Goal: Complete application form

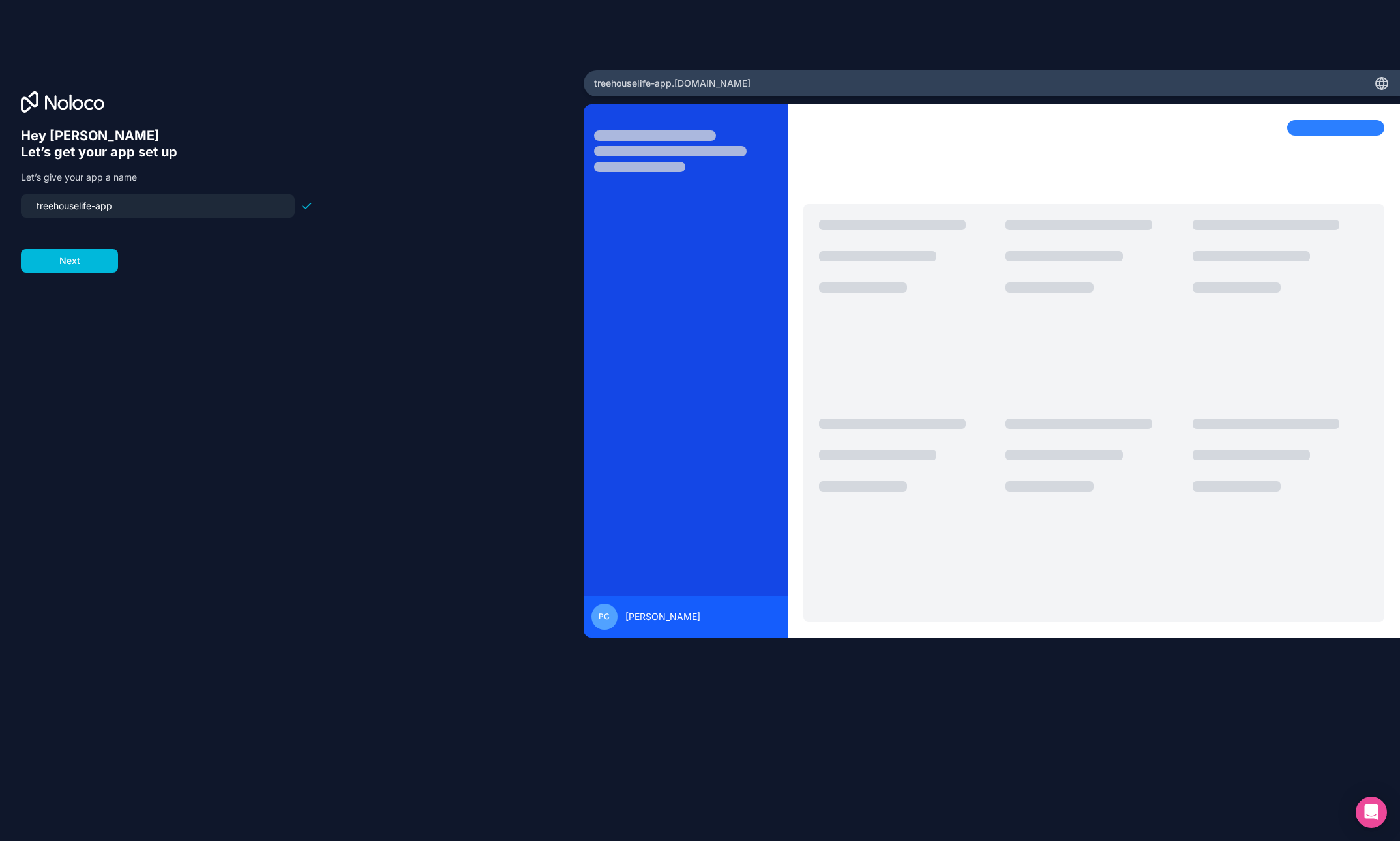
click at [68, 259] on button "Next" at bounding box center [69, 261] width 97 height 23
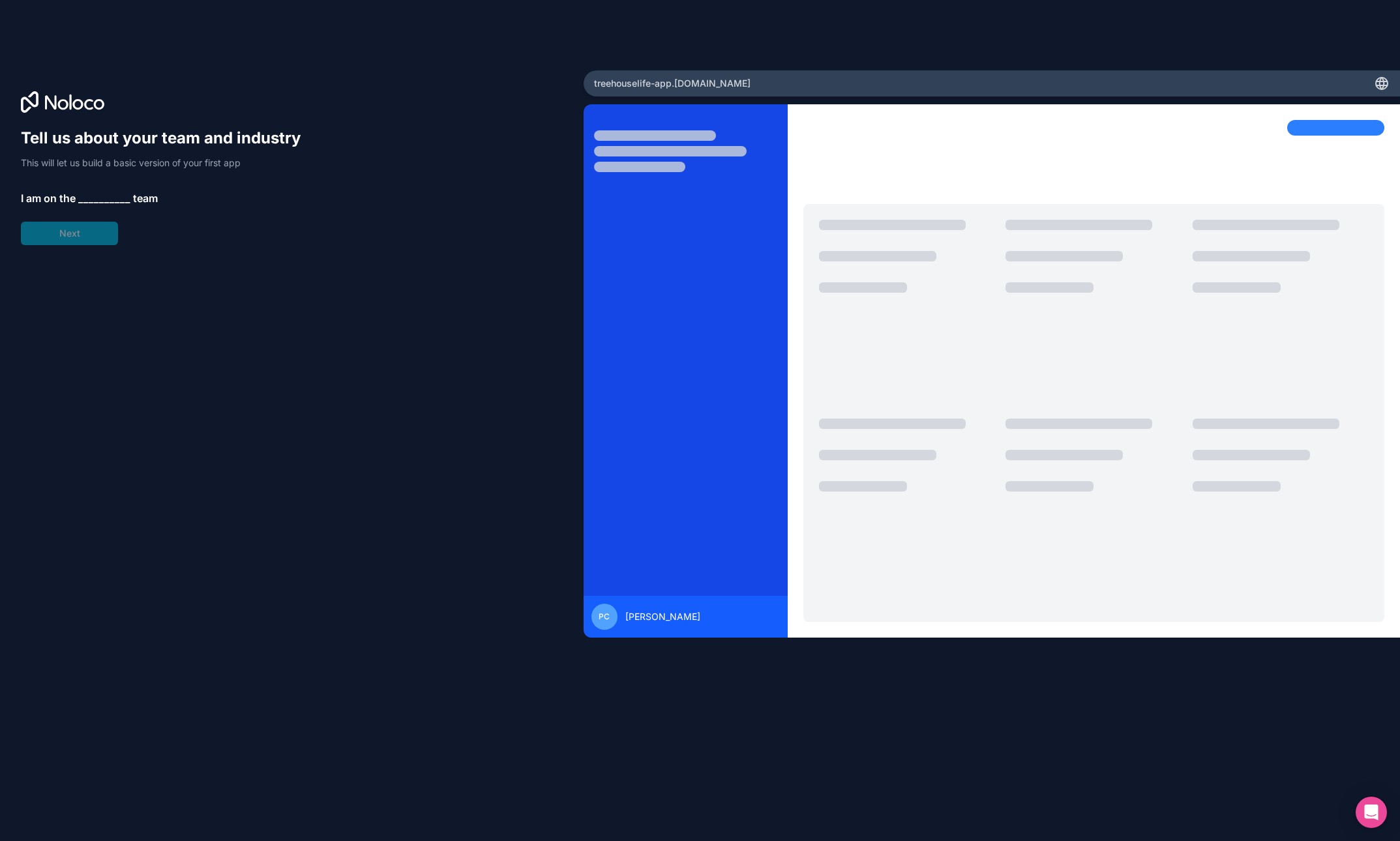
click at [82, 242] on div "Tell us about your team and industry This will let us build a basic version of …" at bounding box center [167, 186] width 292 height 117
click at [827, 522] on div at bounding box center [908, 512] width 176 height 188
click at [103, 200] on span "__________" at bounding box center [104, 197] width 52 height 15
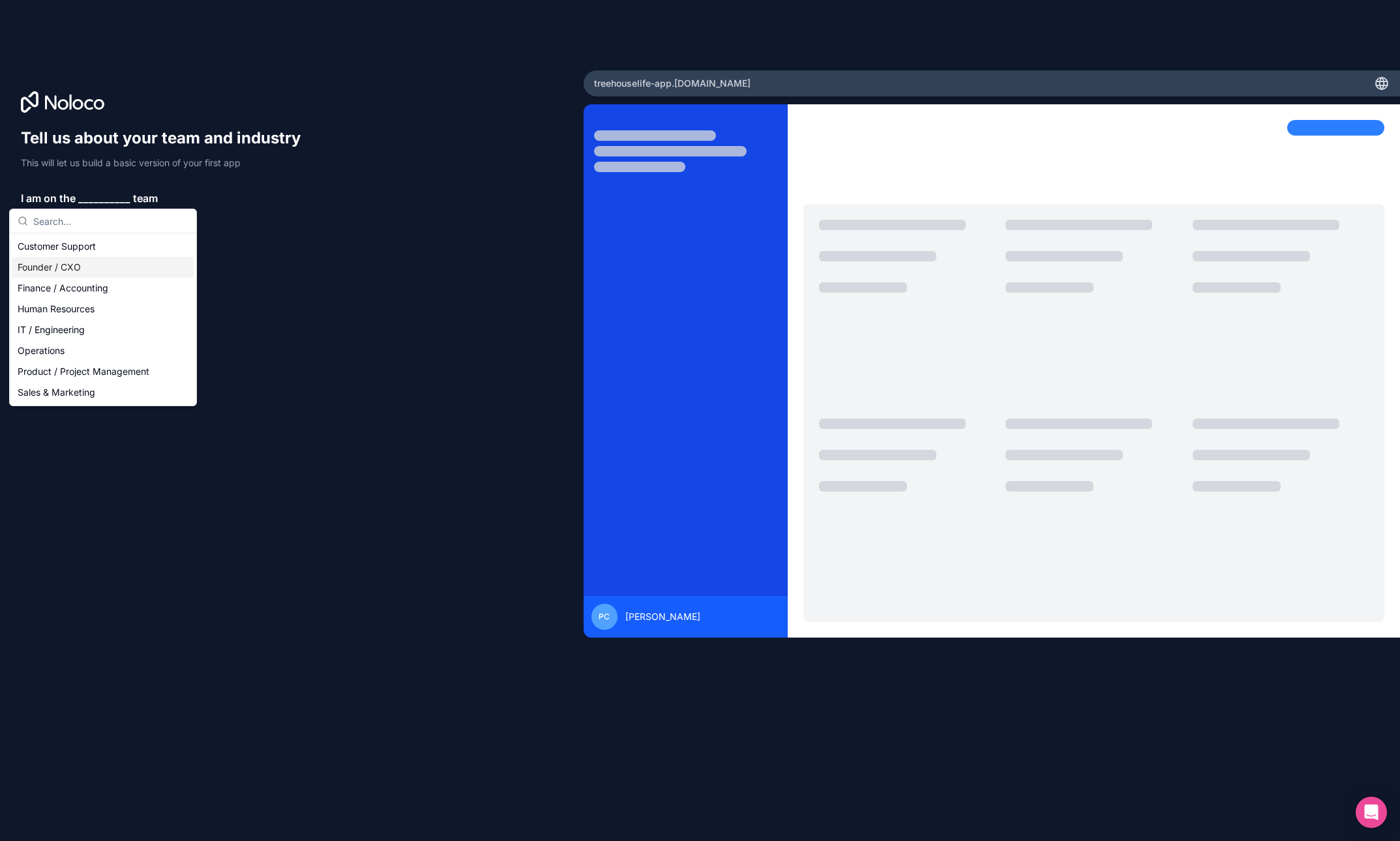
click at [41, 266] on div "Founder / CXO" at bounding box center [103, 267] width 181 height 21
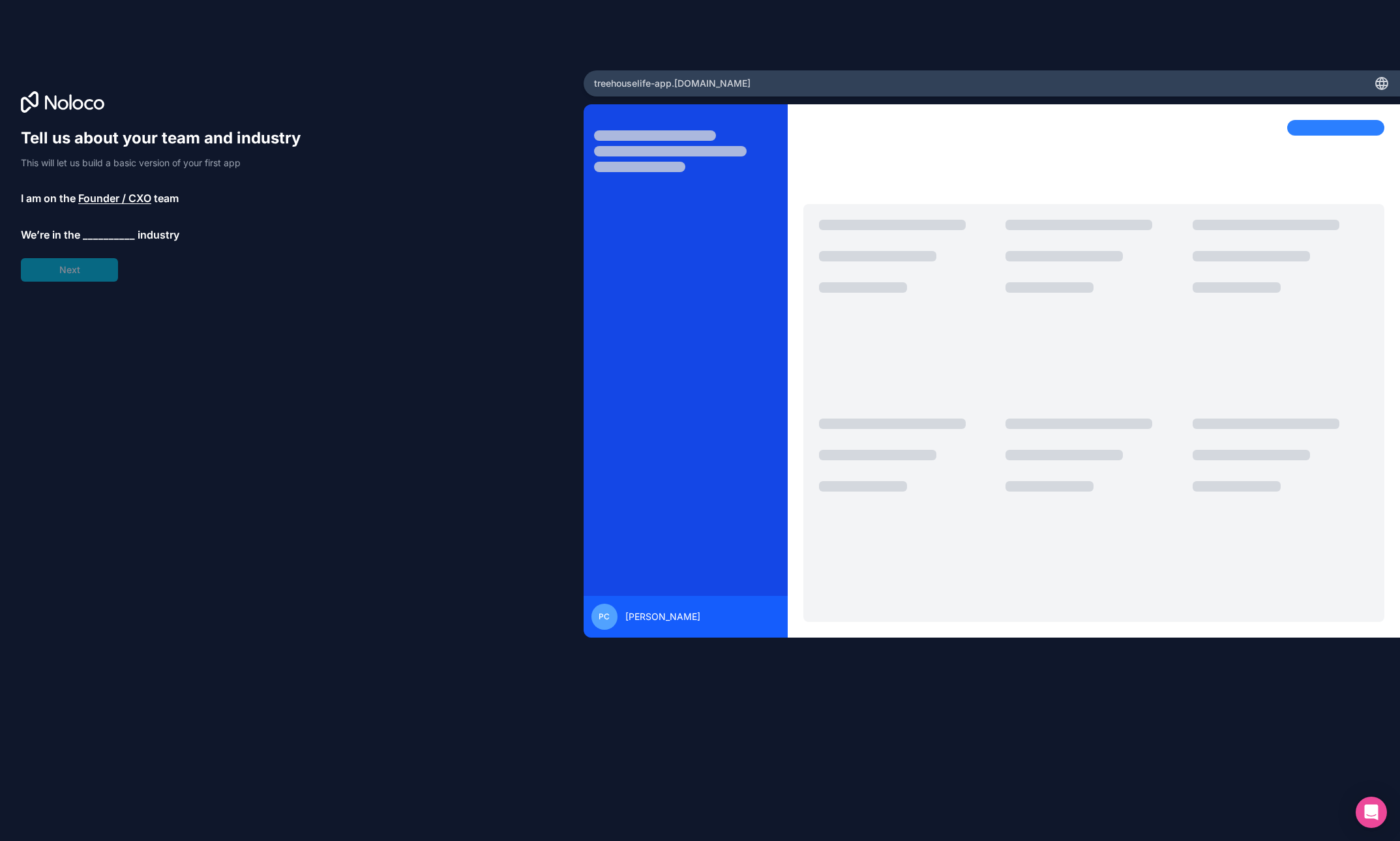
click at [114, 238] on span "__________" at bounding box center [109, 234] width 52 height 15
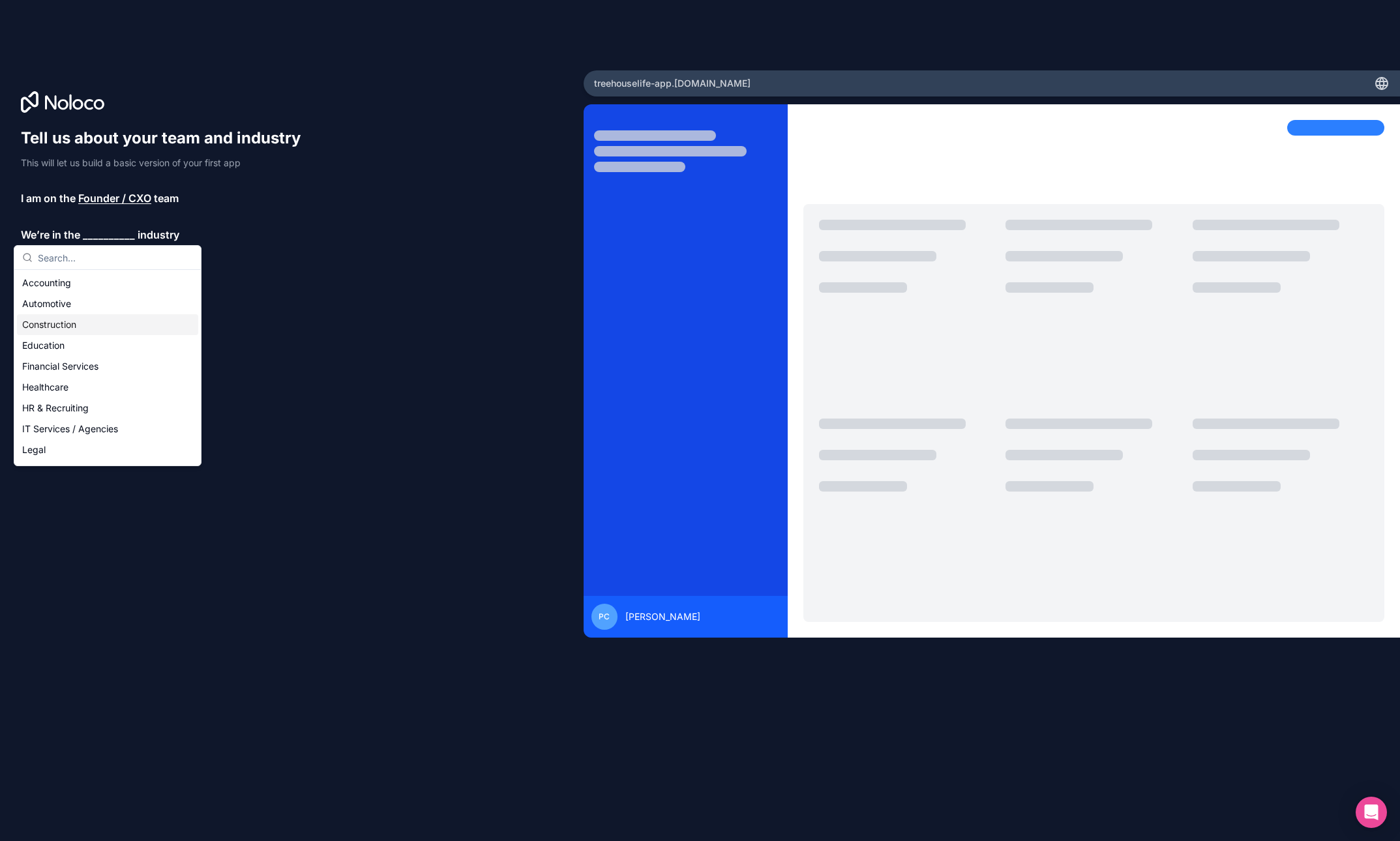
click at [67, 321] on div "Construction" at bounding box center [107, 324] width 181 height 21
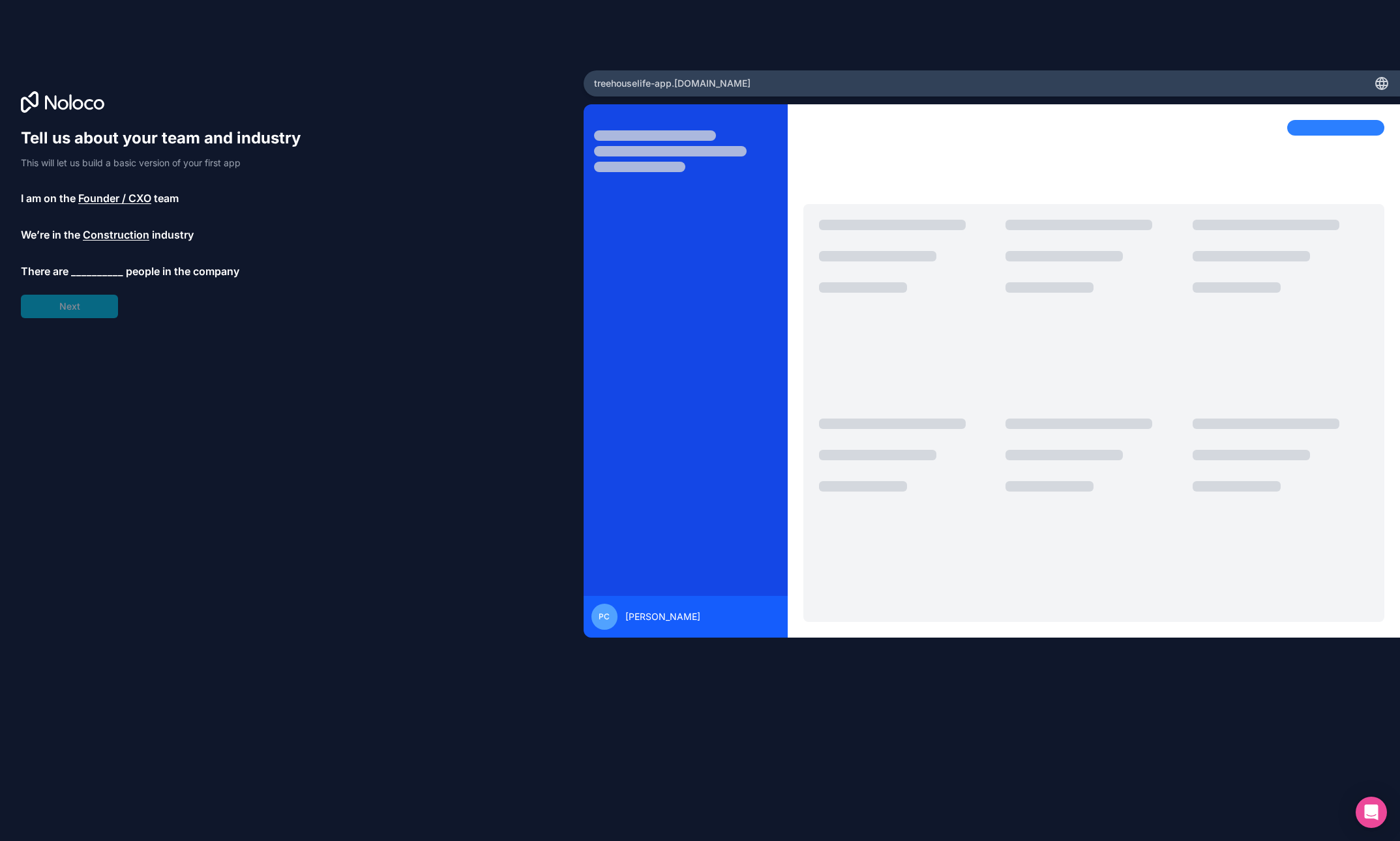
click at [93, 277] on span "__________" at bounding box center [97, 271] width 52 height 15
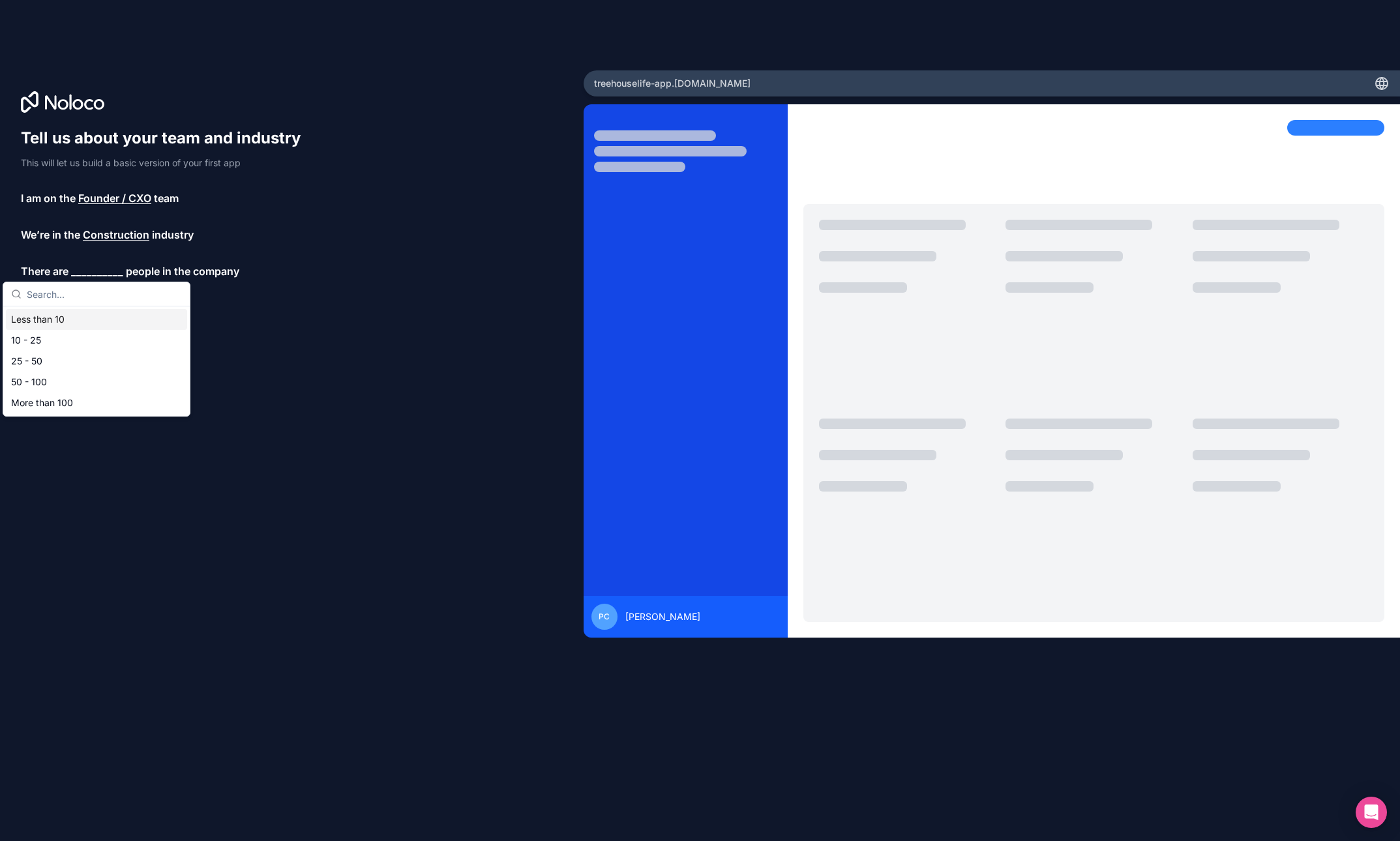
click at [54, 319] on div "Less than 10" at bounding box center [96, 319] width 181 height 21
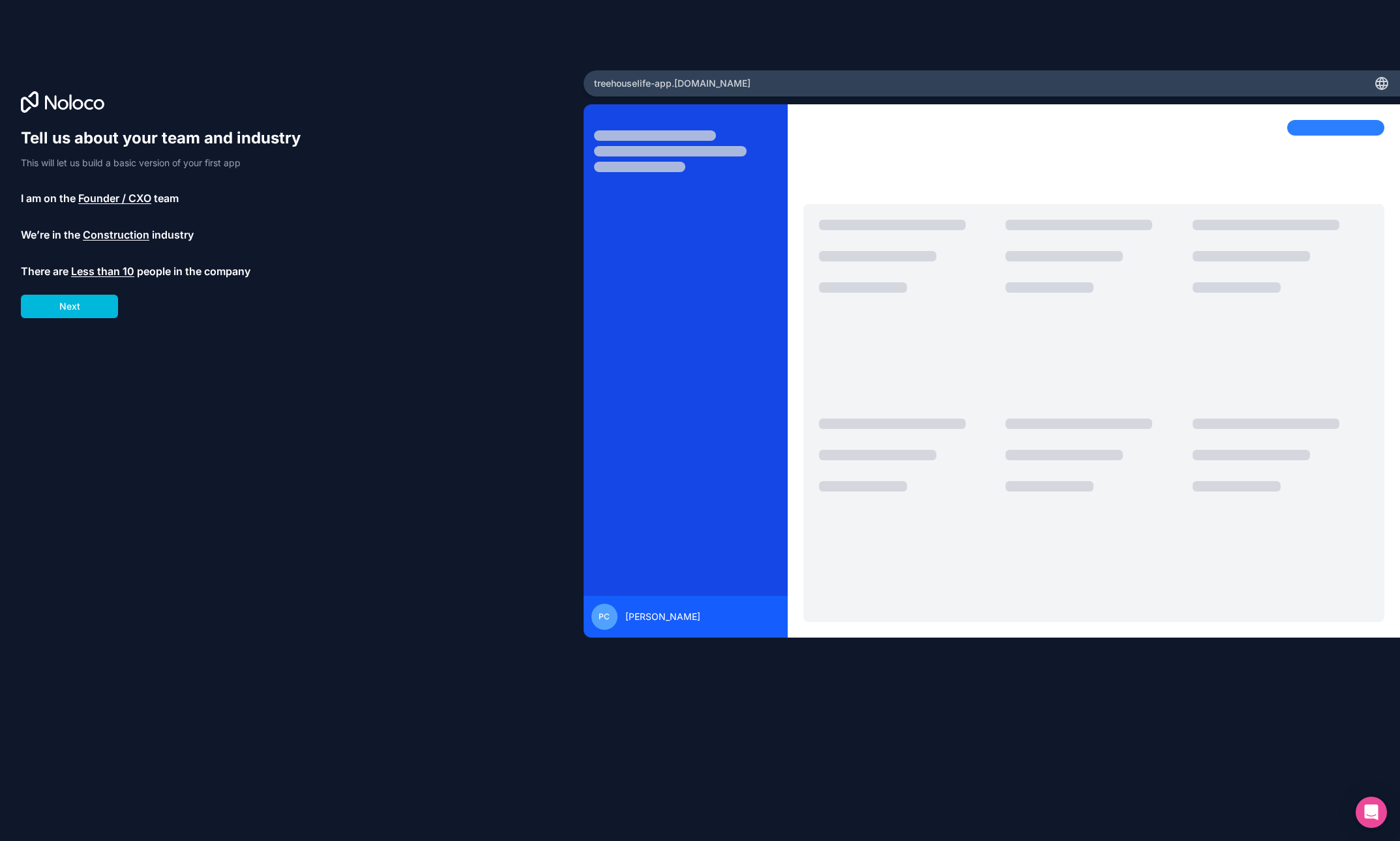
click at [69, 313] on button "Next" at bounding box center [69, 306] width 97 height 23
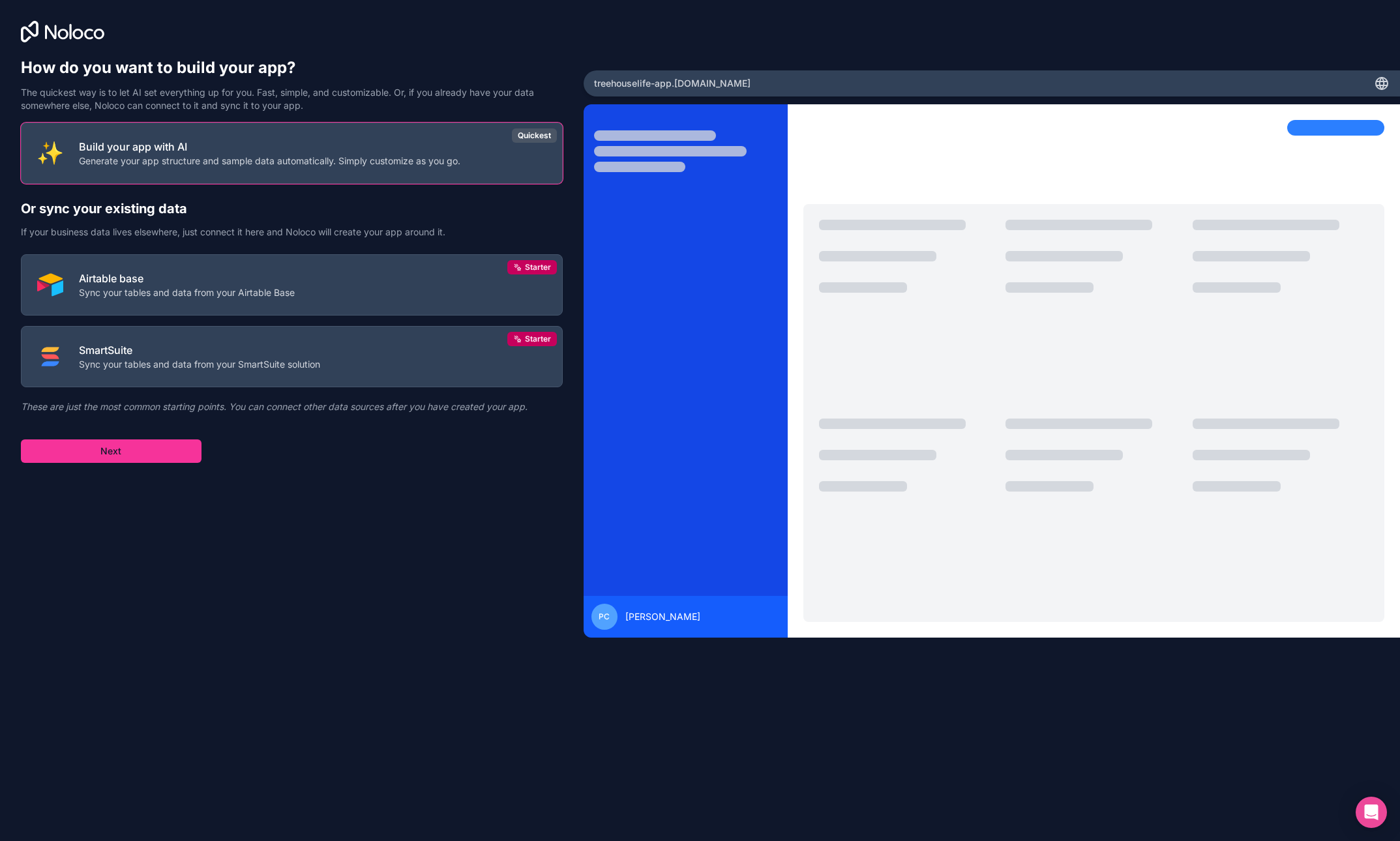
click at [120, 453] on button "Next" at bounding box center [111, 451] width 181 height 23
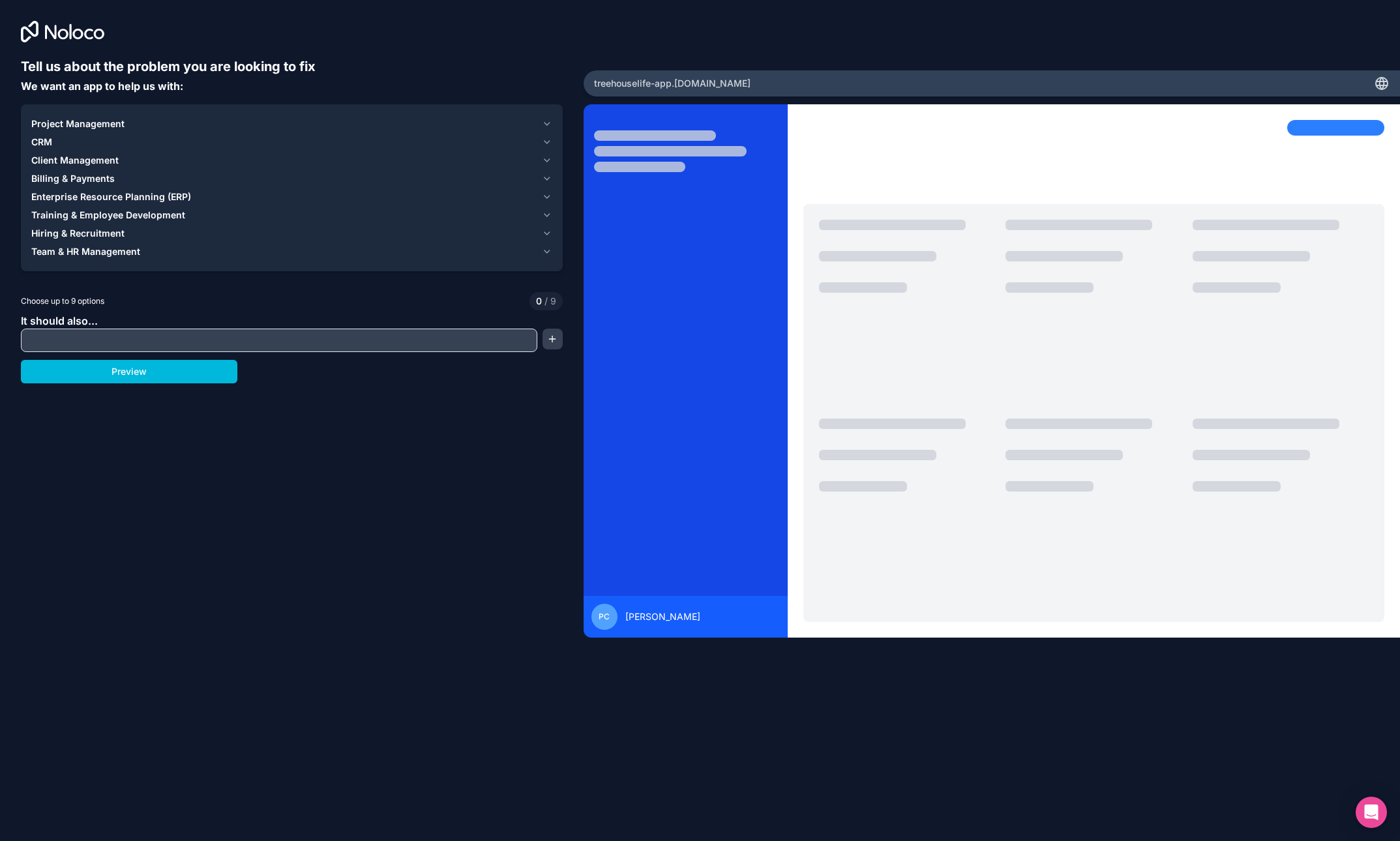
click at [431, 556] on div "Tell us about the problem you are looking to fix We want an app to help us with…" at bounding box center [292, 369] width 542 height 623
click at [92, 122] on span "Project Management" at bounding box center [78, 123] width 94 height 13
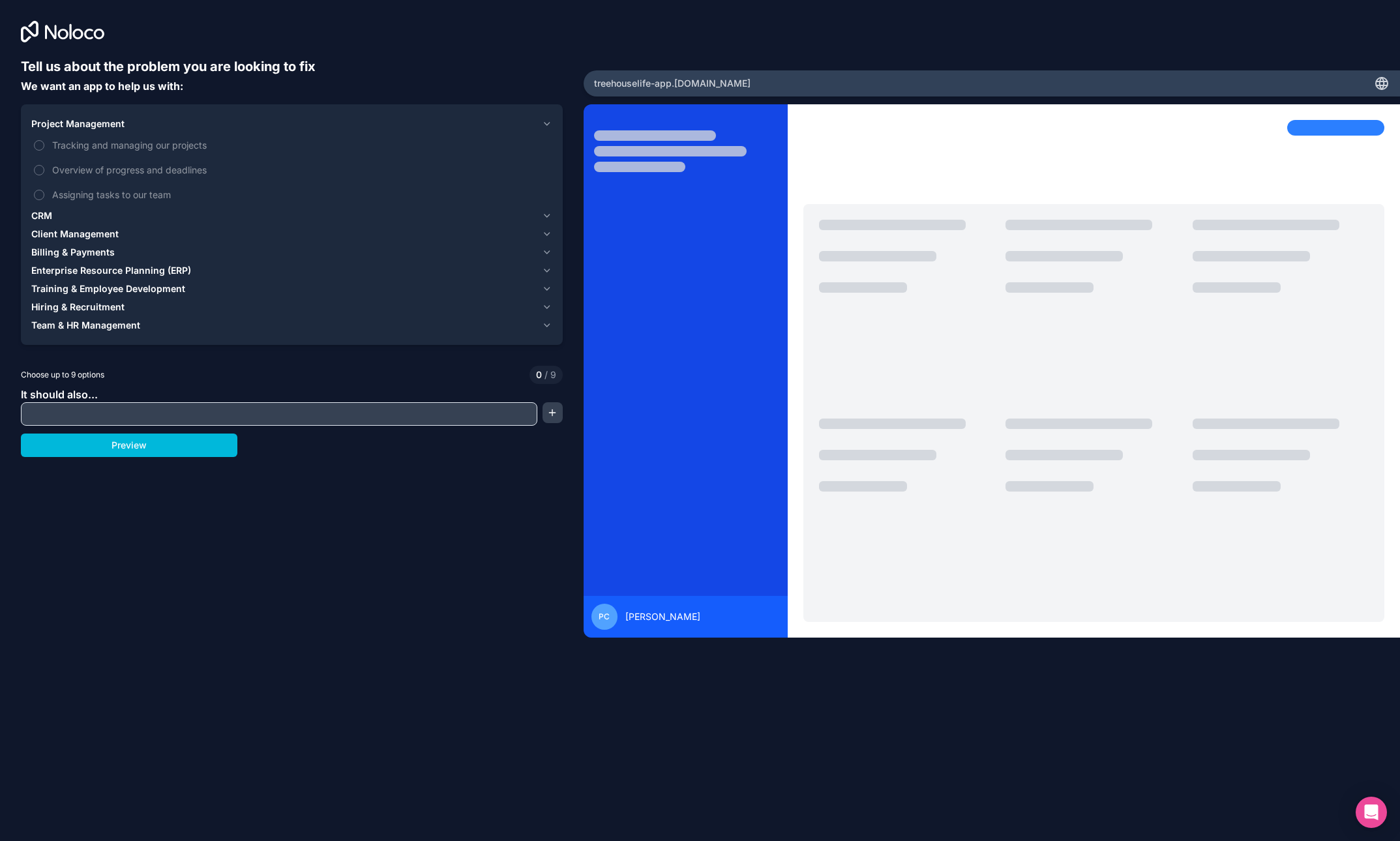
click at [44, 145] on button "Tracking and managing our projects" at bounding box center [40, 146] width 11 height 11
click at [39, 170] on button "Overview of progress and deadlines" at bounding box center [40, 170] width 11 height 11
click at [41, 195] on button "Assigning tasks to our team" at bounding box center [40, 195] width 11 height 11
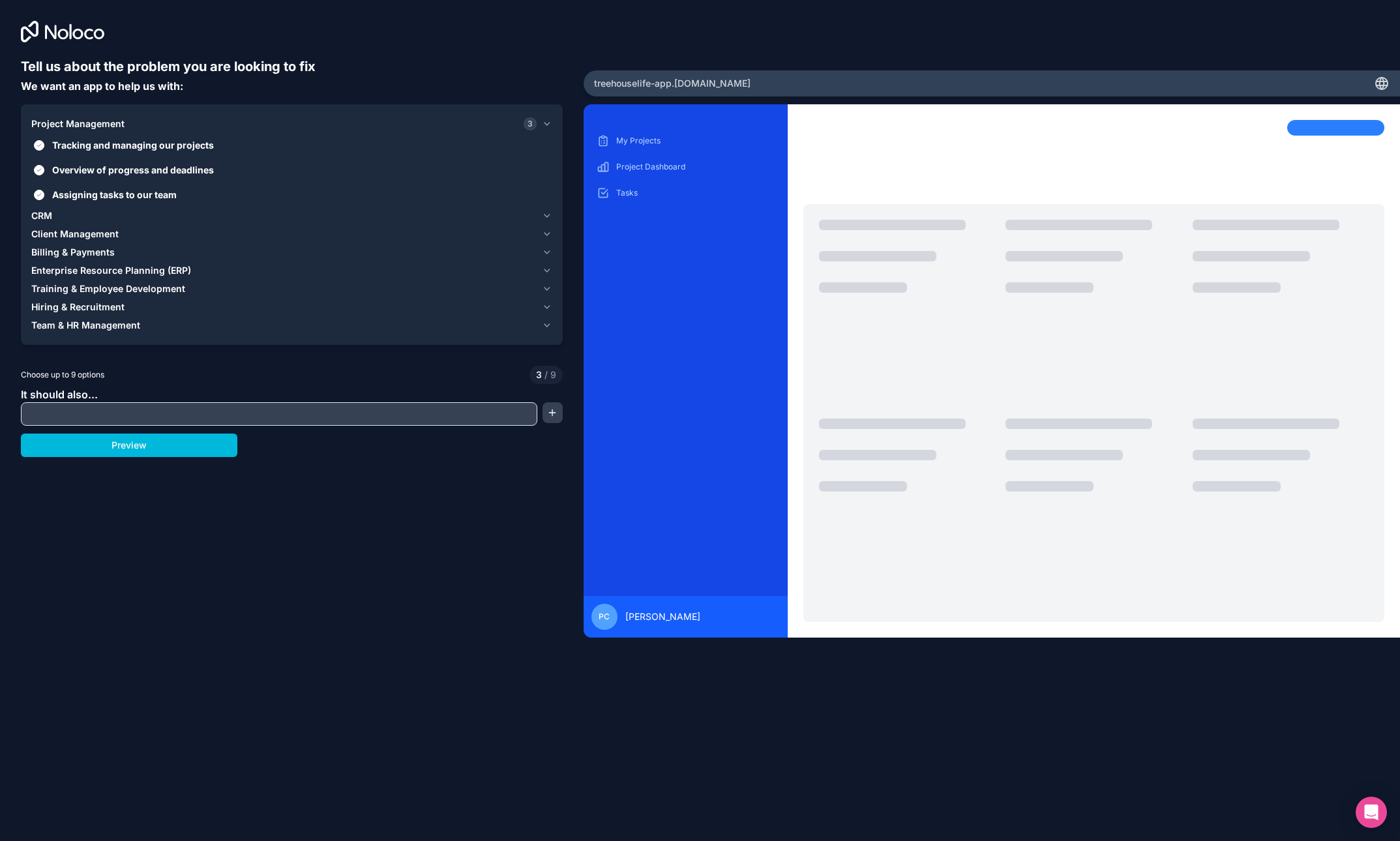
click at [125, 420] on input "text" at bounding box center [279, 414] width 510 height 18
click at [554, 412] on button "button" at bounding box center [553, 412] width 20 height 21
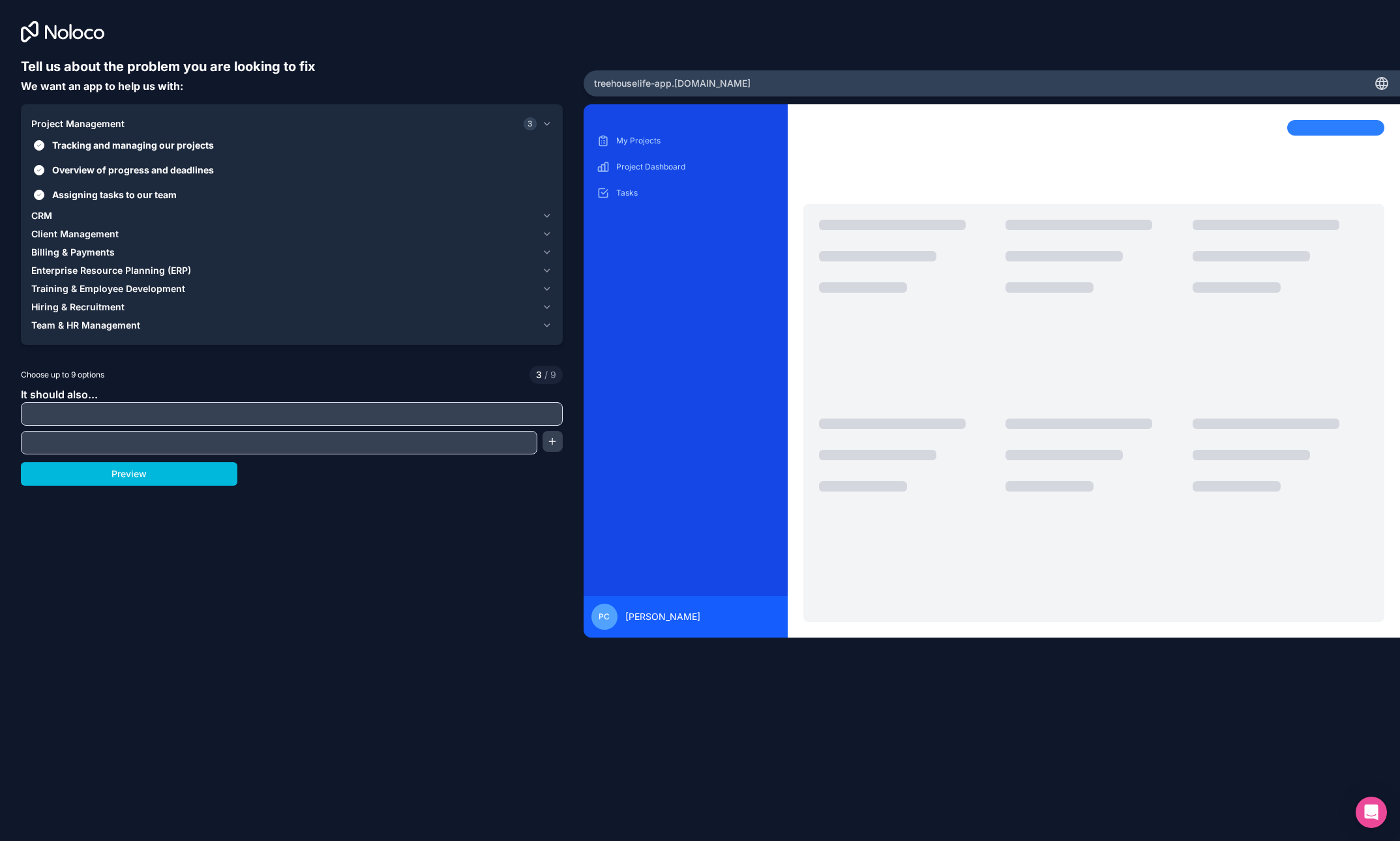
click at [188, 480] on button "Preview" at bounding box center [129, 474] width 216 height 23
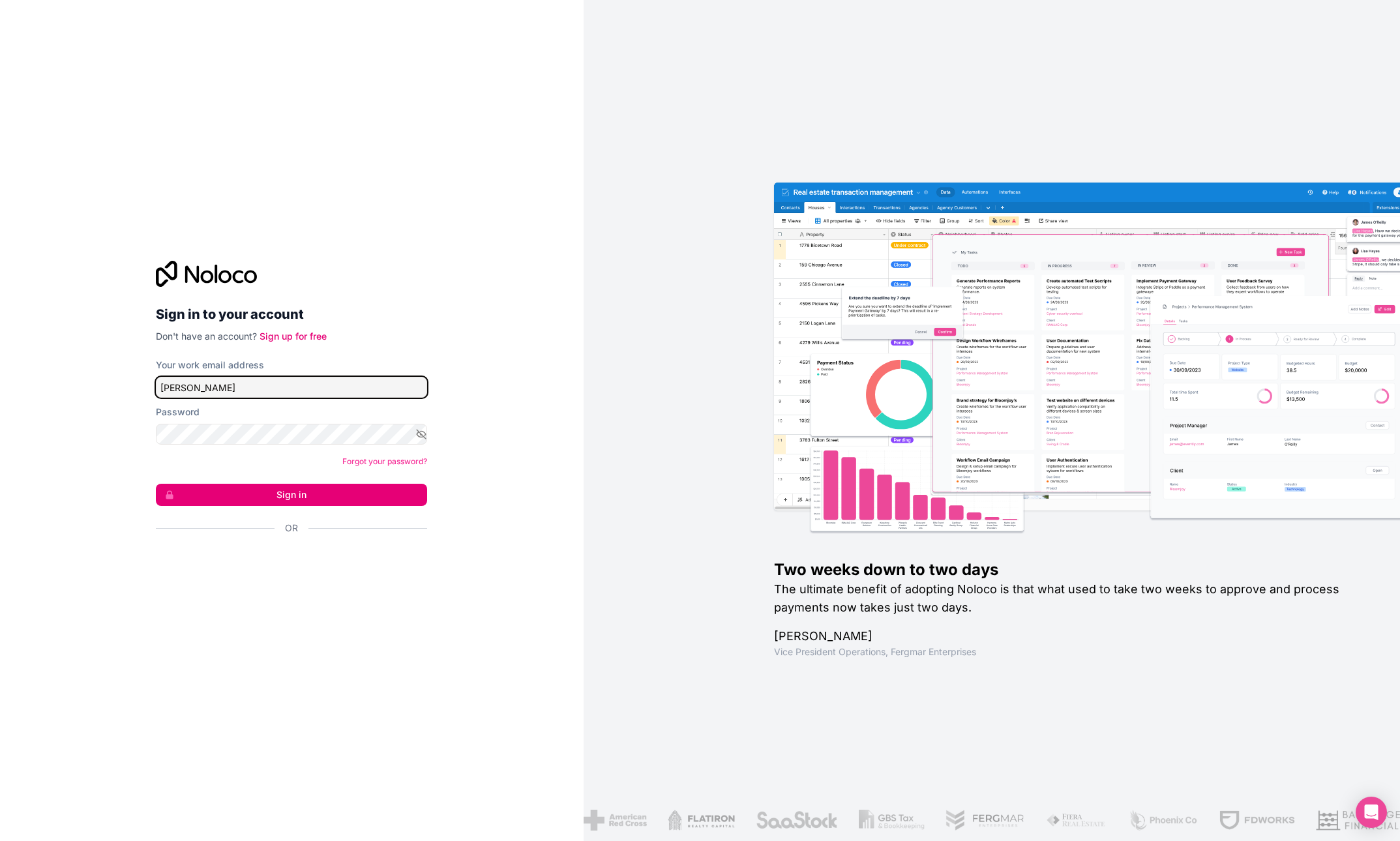
type input "[PERSON_NAME][EMAIL_ADDRESS][DOMAIN_NAME]"
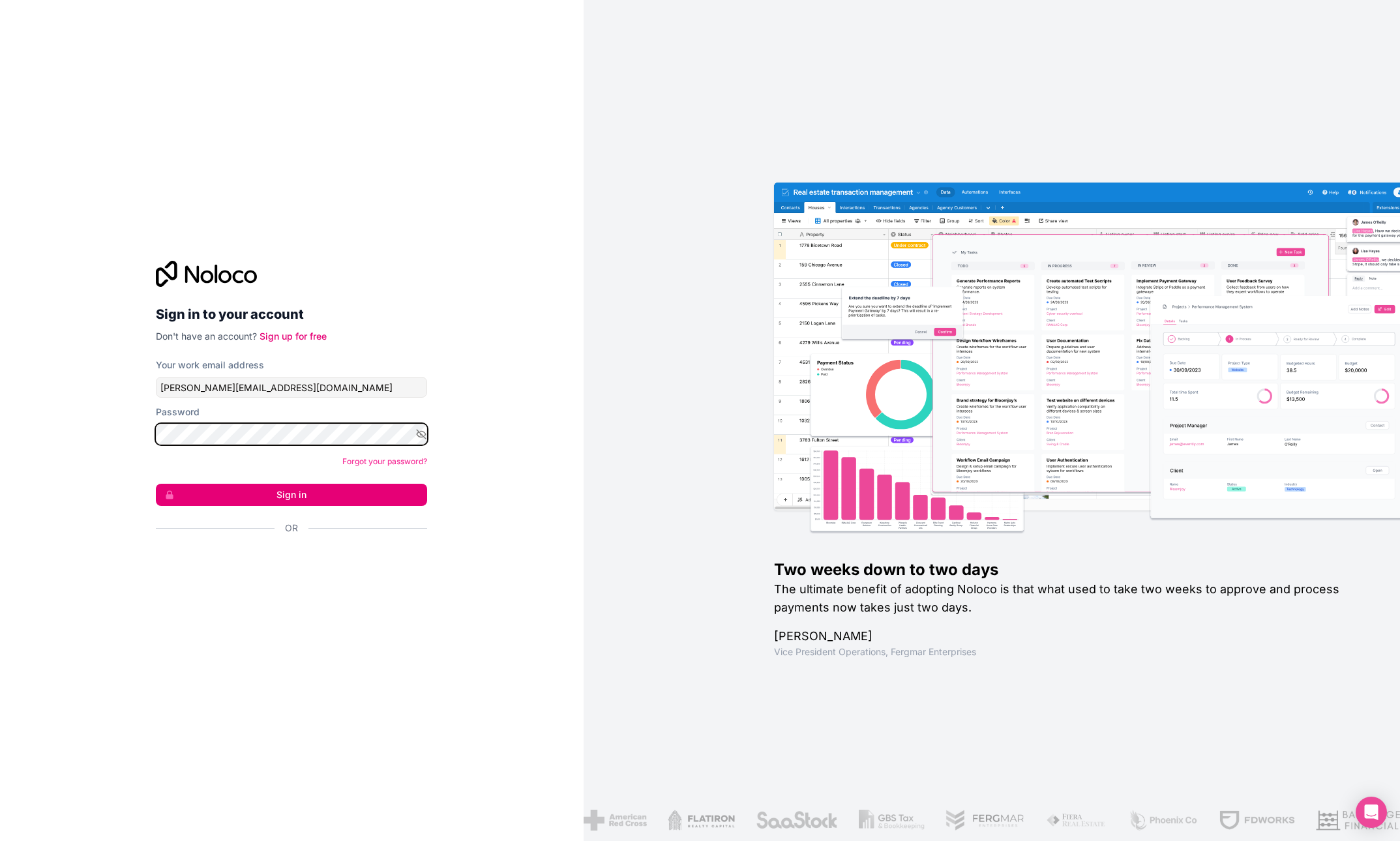
click at [292, 495] on button "Sign in" at bounding box center [291, 494] width 271 height 23
